Goal: Complete application form: Complete application form

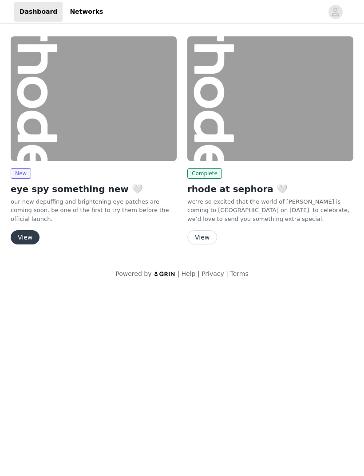
click at [117, 109] on img at bounding box center [94, 98] width 166 height 125
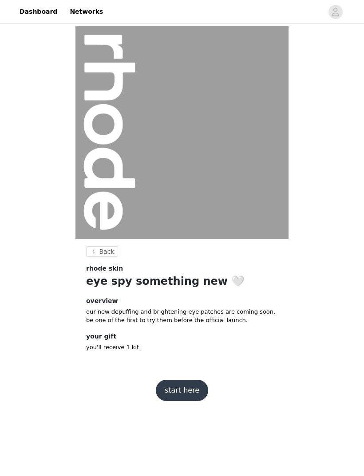
click at [92, 251] on button "Back" at bounding box center [102, 251] width 32 height 11
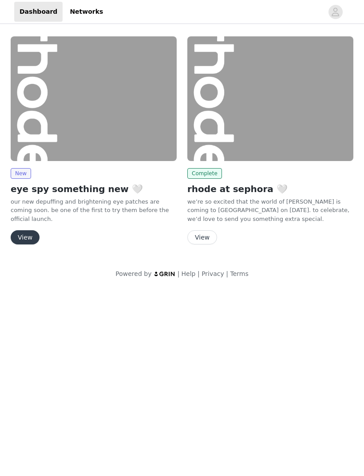
click at [308, 142] on img at bounding box center [270, 98] width 166 height 125
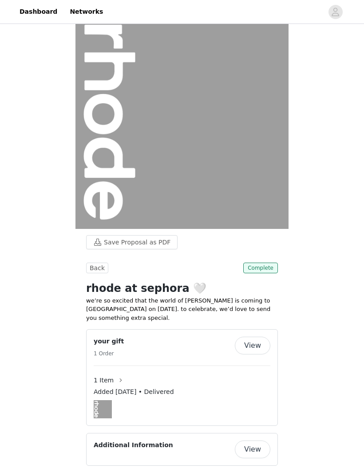
scroll to position [9, 0]
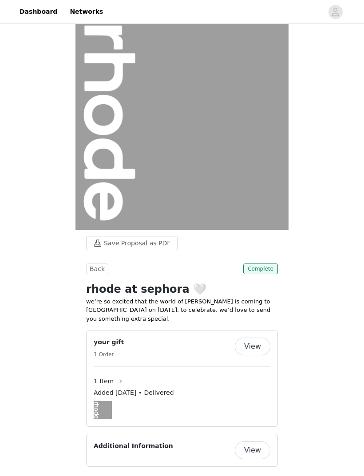
click at [114, 379] on button "button" at bounding box center [121, 381] width 14 height 14
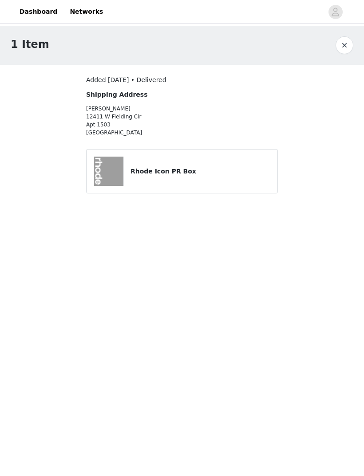
click at [346, 34] on div "1 Item" at bounding box center [182, 45] width 364 height 39
click at [342, 47] on button "button" at bounding box center [344, 45] width 18 height 18
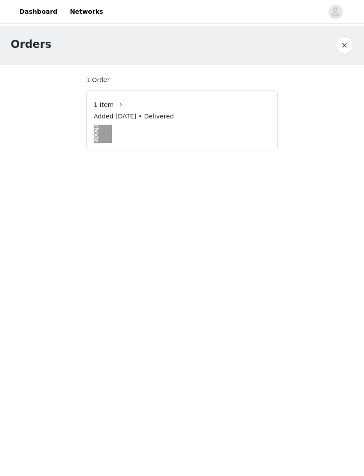
click at [41, 9] on link "Dashboard" at bounding box center [38, 12] width 48 height 20
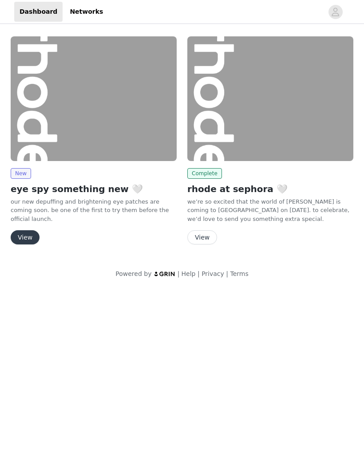
click at [203, 235] on button "View" at bounding box center [202, 237] width 30 height 14
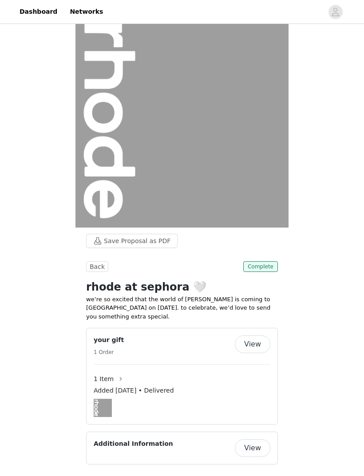
scroll to position [17, 0]
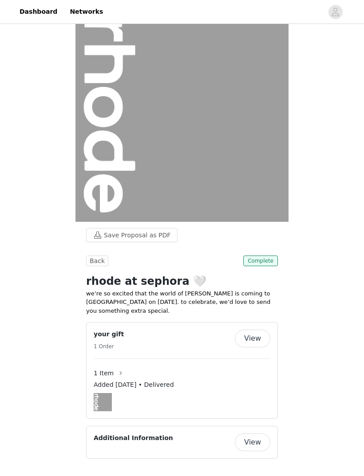
click at [250, 334] on button "View" at bounding box center [252, 338] width 35 height 18
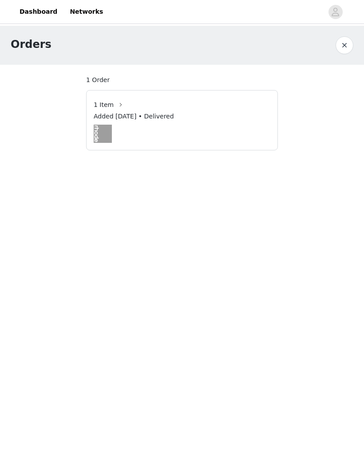
click at [36, 11] on link "Dashboard" at bounding box center [38, 12] width 48 height 20
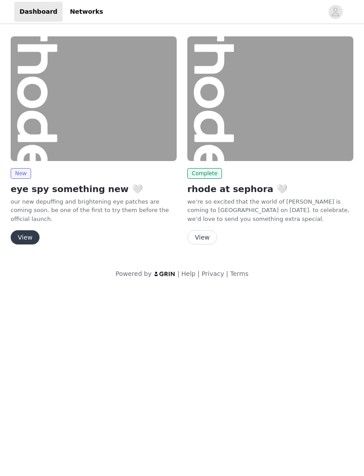
click at [25, 235] on button "View" at bounding box center [25, 237] width 29 height 14
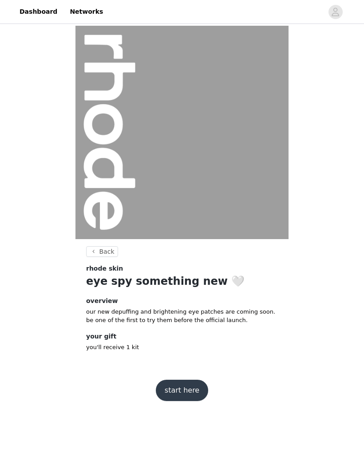
click at [180, 394] on button "start here" at bounding box center [182, 390] width 52 height 21
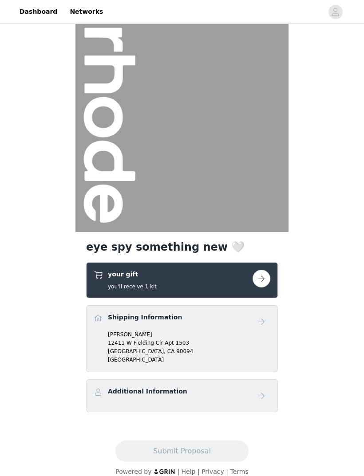
click at [261, 273] on button "button" at bounding box center [261, 279] width 18 height 18
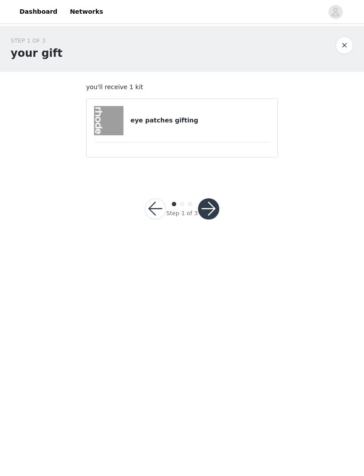
click at [169, 123] on h4 "eye patches gifting" at bounding box center [200, 120] width 140 height 9
click at [207, 210] on button "button" at bounding box center [208, 208] width 21 height 21
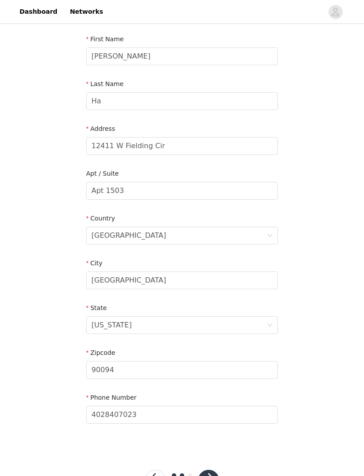
scroll to position [100, 0]
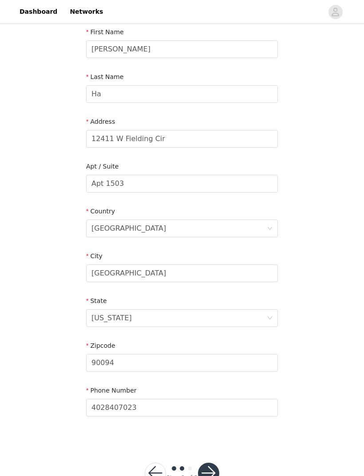
click at [203, 475] on button "button" at bounding box center [208, 472] width 21 height 21
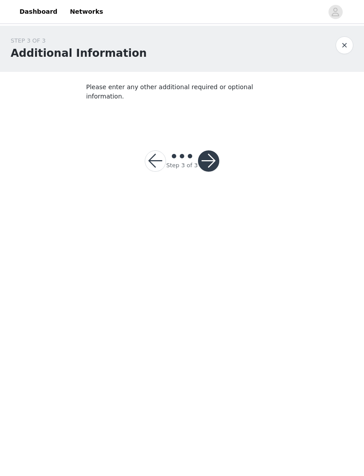
click at [211, 150] on button "button" at bounding box center [208, 160] width 21 height 21
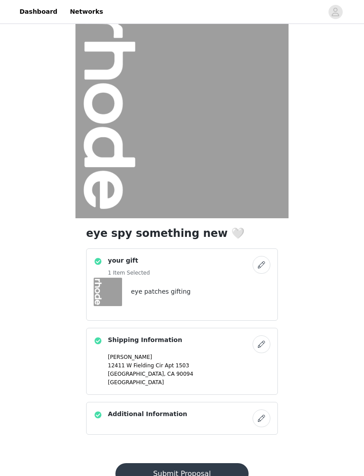
scroll to position [26, 0]
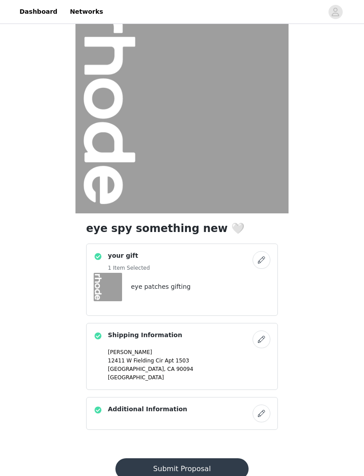
click at [186, 466] on button "Submit Proposal" at bounding box center [181, 468] width 133 height 21
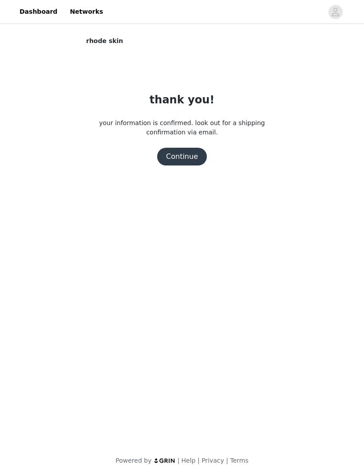
click at [176, 152] on button "Continue" at bounding box center [182, 157] width 50 height 18
